Goal: Transaction & Acquisition: Purchase product/service

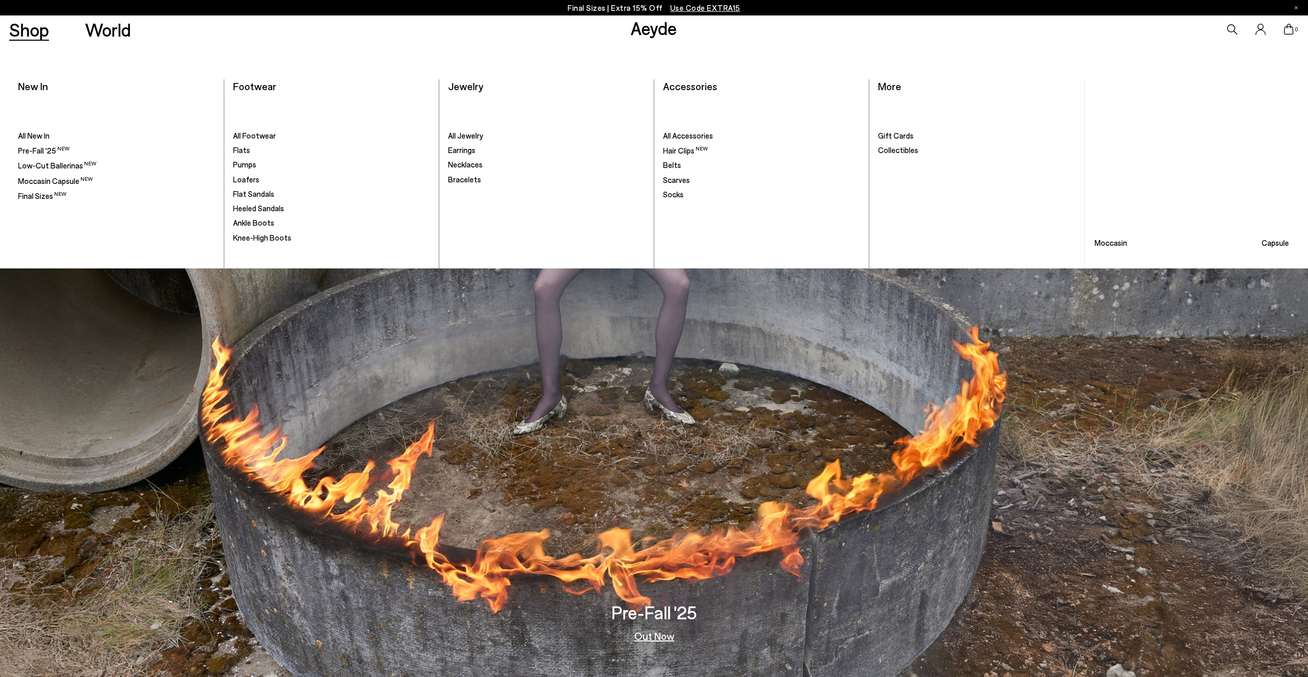
click at [39, 38] on link "Shop" at bounding box center [29, 30] width 40 height 18
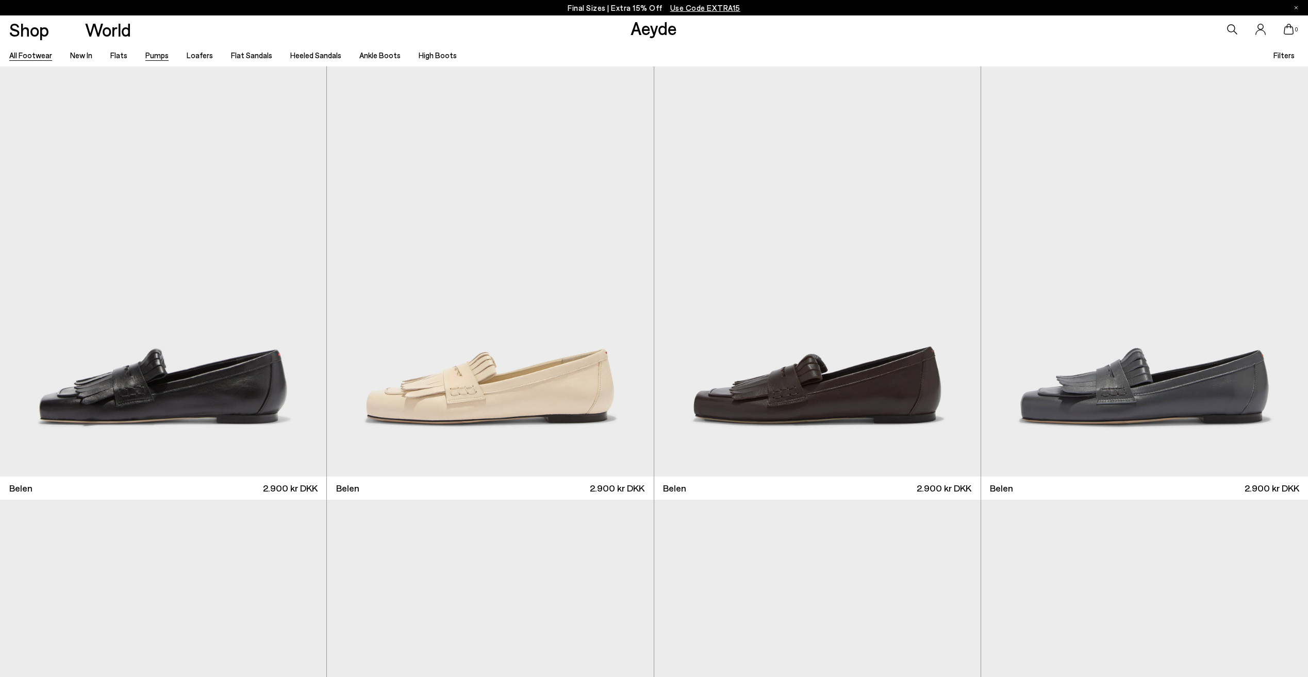
click at [163, 56] on link "Pumps" at bounding box center [156, 55] width 23 height 9
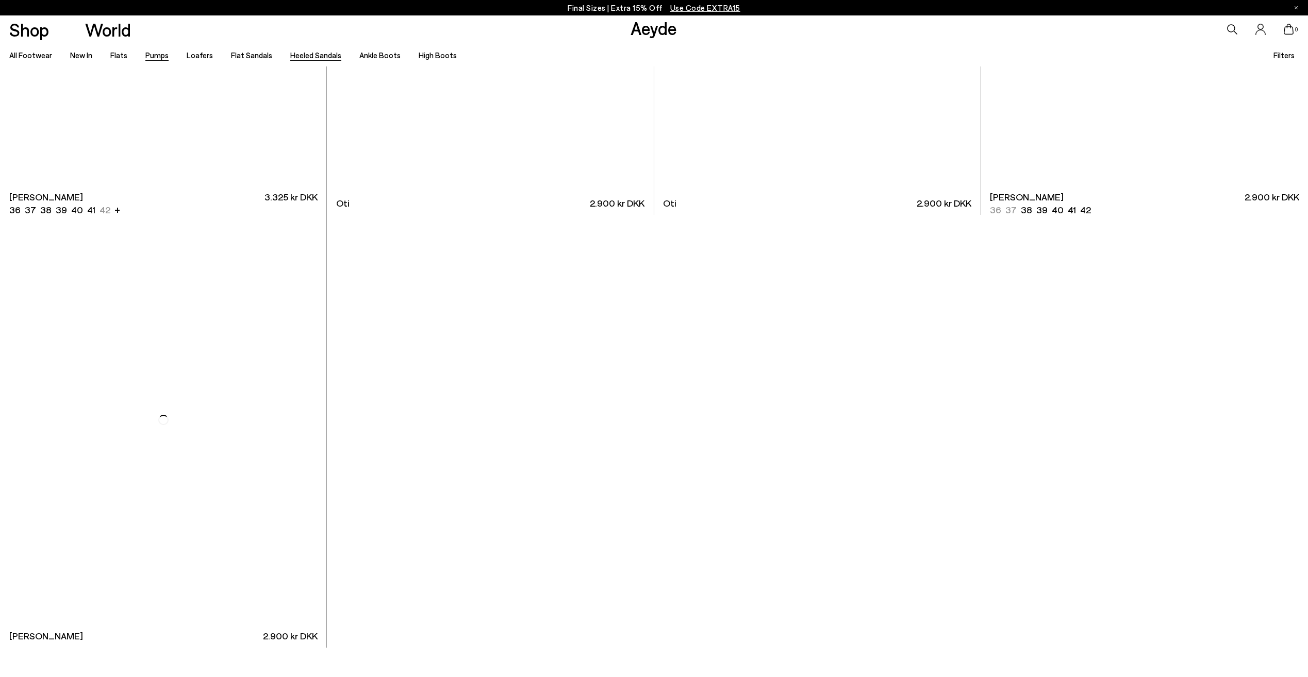
scroll to position [7136, 0]
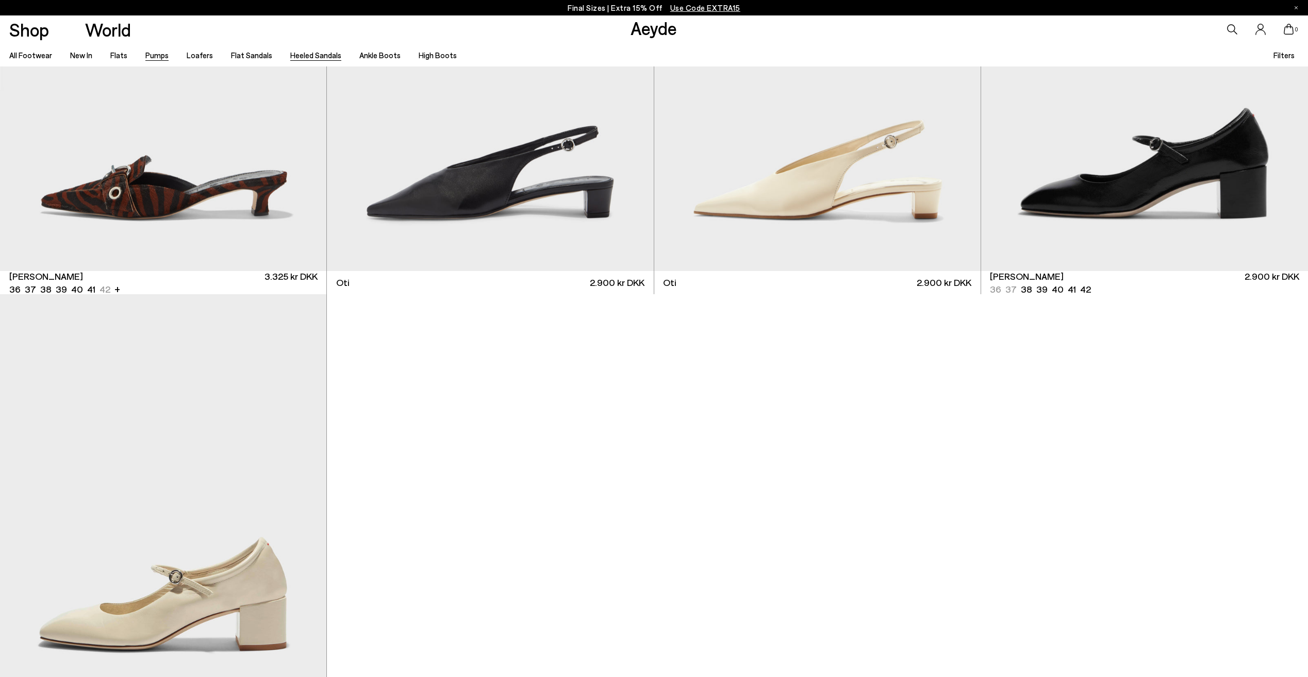
click at [320, 57] on link "Heeled Sandals" at bounding box center [315, 55] width 51 height 9
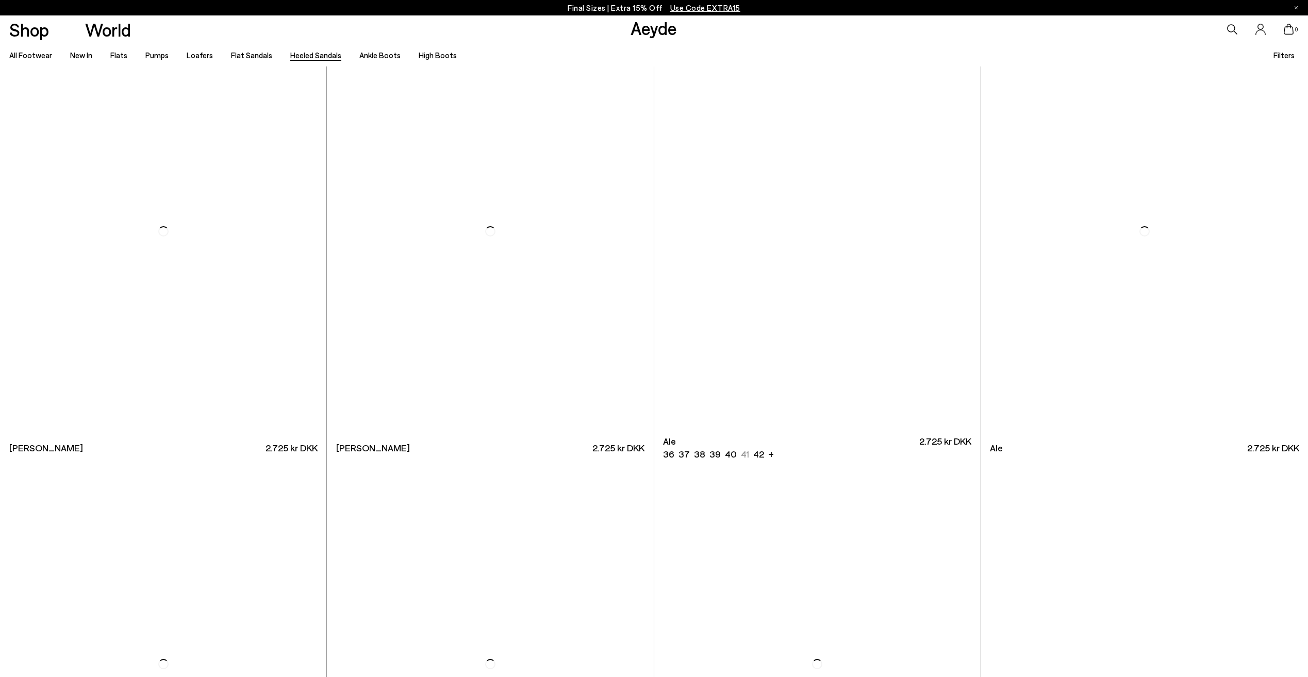
scroll to position [3815, 0]
